Goal: Transaction & Acquisition: Purchase product/service

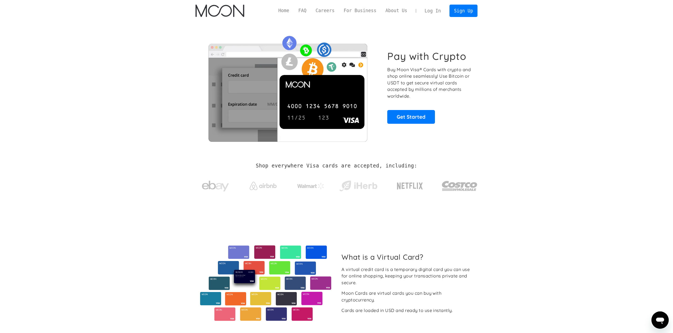
click at [433, 9] on link "Log In" at bounding box center [432, 11] width 25 height 12
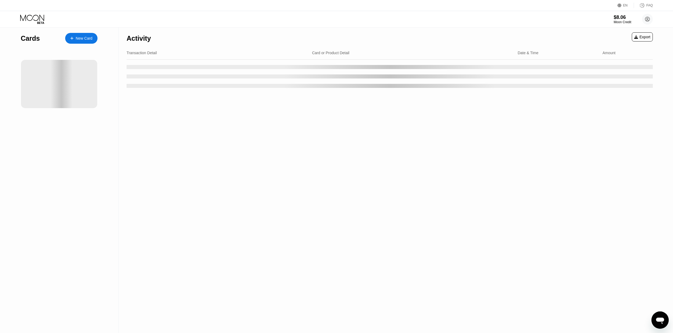
click at [83, 42] on div "New Card" at bounding box center [81, 38] width 32 height 11
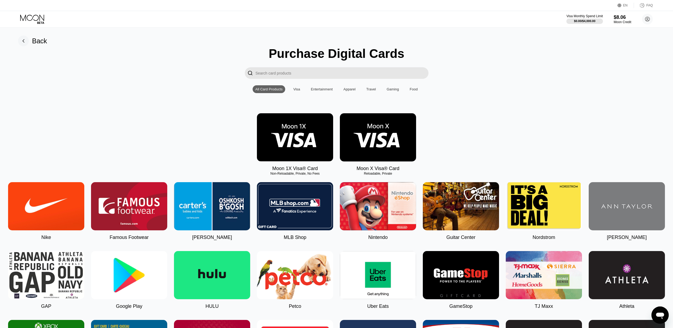
click at [383, 140] on img at bounding box center [378, 137] width 76 height 48
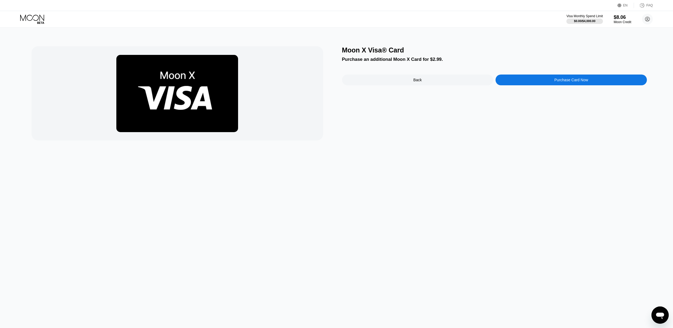
click at [567, 81] on div "Purchase Card Now" at bounding box center [572, 80] width 34 height 4
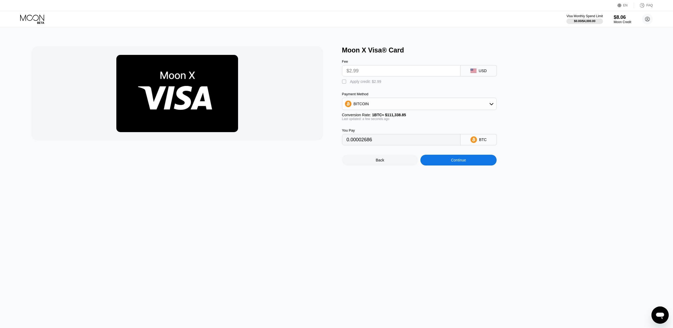
click at [350, 84] on div "Apply credit: $2.99" at bounding box center [365, 81] width 31 height 4
type input "0"
click at [466, 162] on div "Continue" at bounding box center [458, 160] width 15 height 4
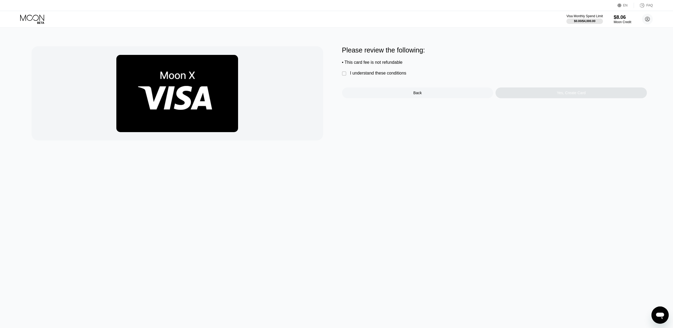
click at [345, 75] on div "" at bounding box center [344, 73] width 5 height 5
click at [579, 95] on div "Yes, Create Card" at bounding box center [571, 93] width 29 height 4
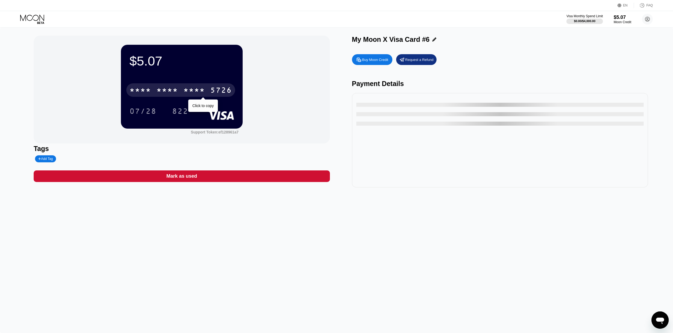
click at [200, 92] on div "* * * *" at bounding box center [194, 90] width 22 height 9
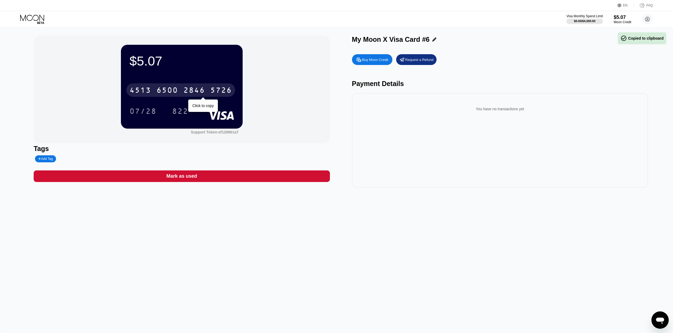
click at [200, 92] on div "2846" at bounding box center [194, 90] width 22 height 9
click at [195, 91] on div "* * * *" at bounding box center [194, 90] width 22 height 9
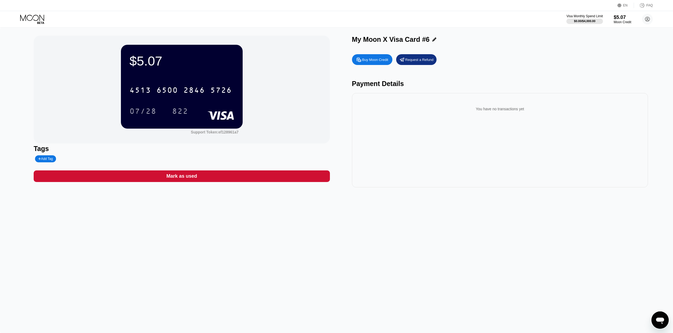
click at [202, 104] on div "4513 6500 2846 5726 07/28 822" at bounding box center [182, 95] width 105 height 32
click at [194, 92] on div "2846" at bounding box center [194, 90] width 22 height 9
